Goal: Navigation & Orientation: Find specific page/section

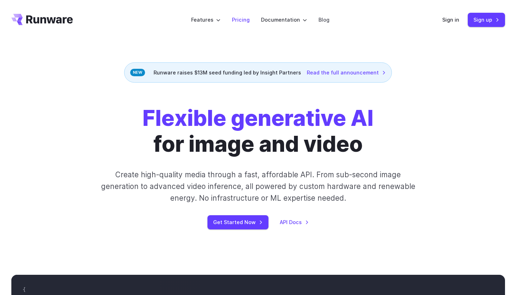
click at [246, 20] on link "Pricing" at bounding box center [241, 20] width 18 height 8
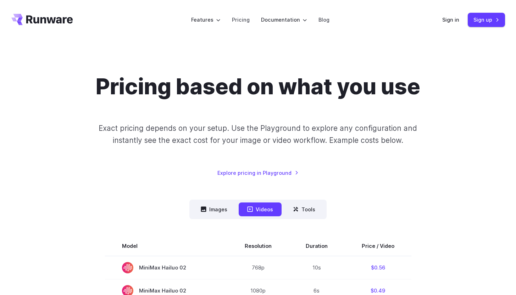
click at [66, 23] on icon "Go to /" at bounding box center [42, 19] width 62 height 11
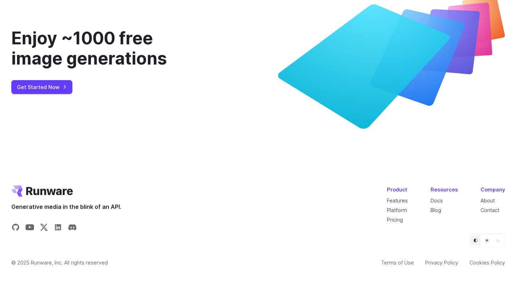
scroll to position [2695, 0]
click at [493, 201] on link "About" at bounding box center [488, 201] width 14 height 6
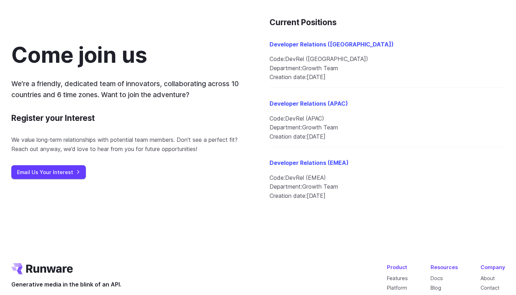
scroll to position [859, 0]
